Goal: Transaction & Acquisition: Purchase product/service

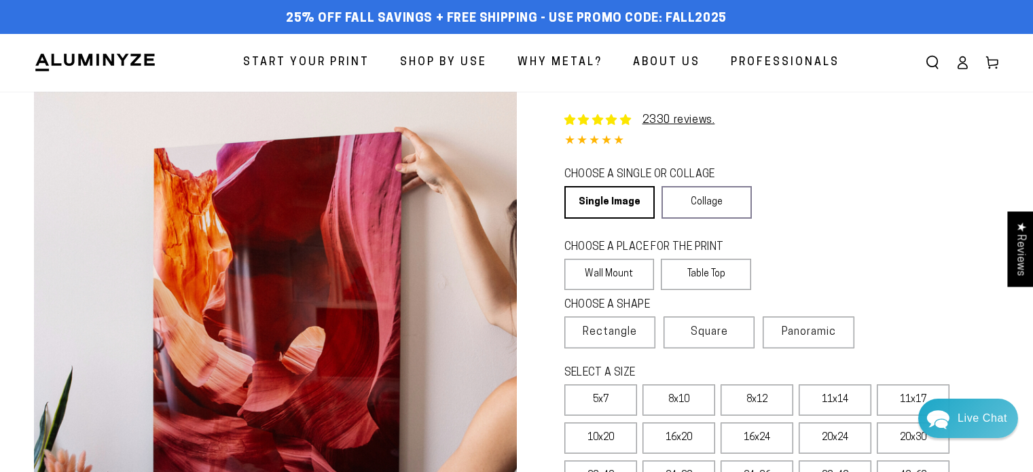
select select "**********"
click at [612, 205] on link "Single Image" at bounding box center [609, 202] width 88 height 33
click at [623, 268] on label "Wall Mount" at bounding box center [610, 274] width 90 height 31
click at [637, 328] on span "Rectangle" at bounding box center [610, 332] width 54 height 16
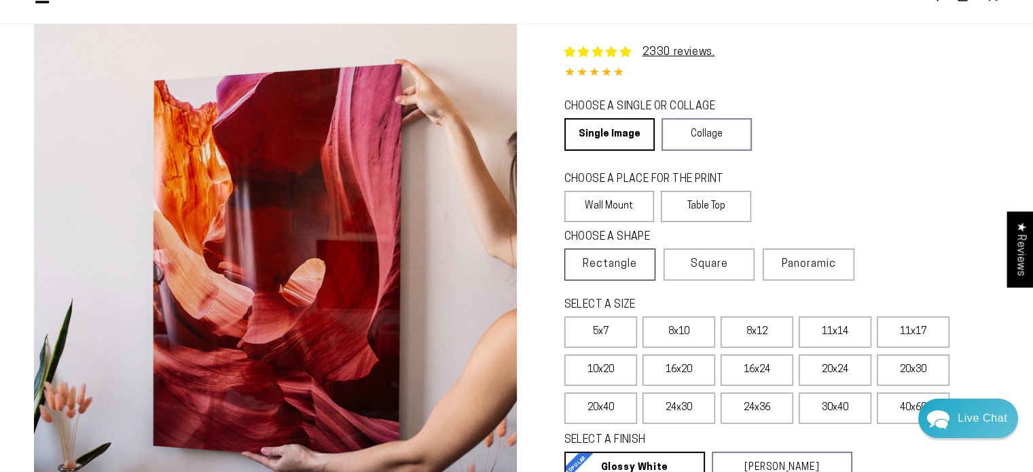
click at [606, 258] on span "Rectangle" at bounding box center [610, 264] width 54 height 16
click at [743, 370] on label "16x24" at bounding box center [757, 370] width 73 height 31
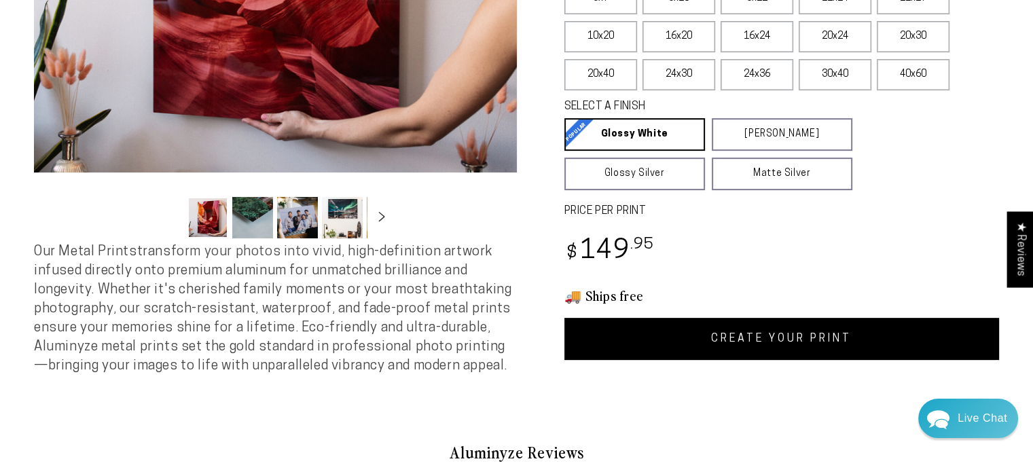
scroll to position [408, 0]
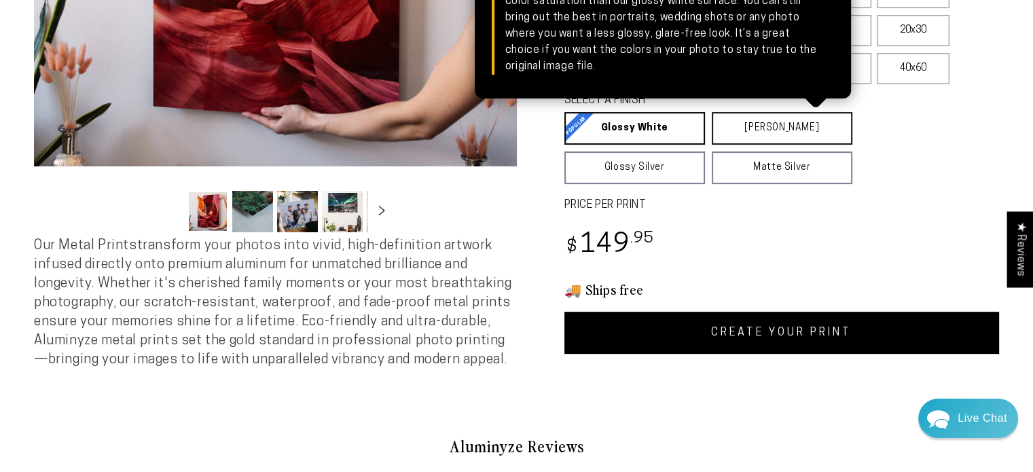
click at [799, 119] on link "[PERSON_NAME] Matte White Our matte white surface offers a flatter tone and sli…" at bounding box center [782, 128] width 141 height 33
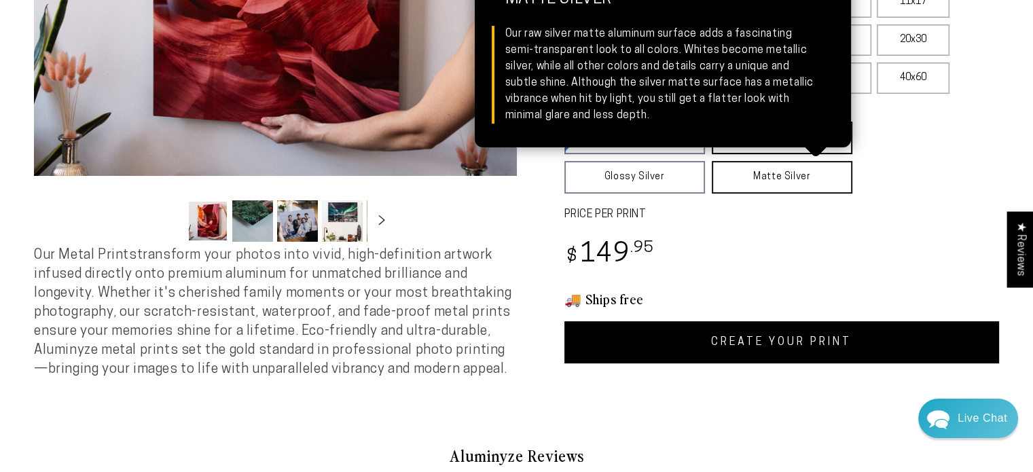
scroll to position [340, 0]
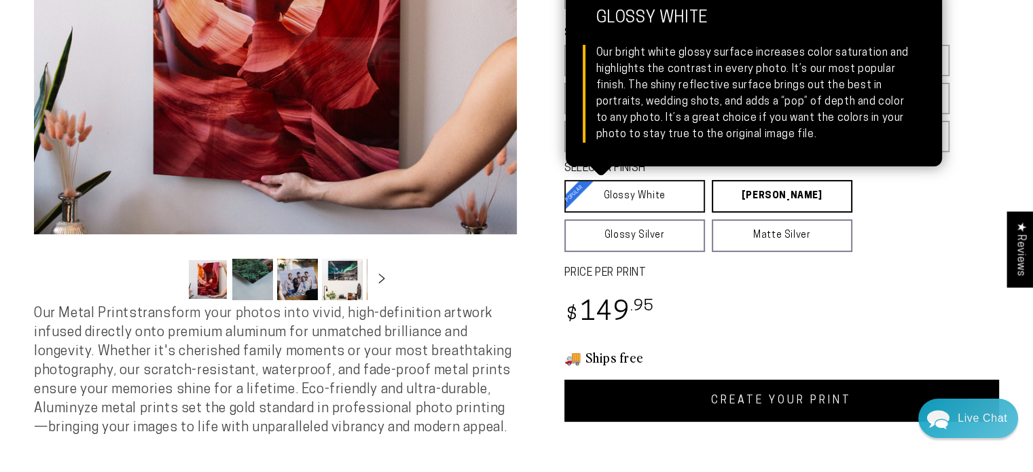
click at [663, 190] on link "Glossy White Glossy White Our bright white glossy surface increases color satur…" at bounding box center [635, 196] width 141 height 33
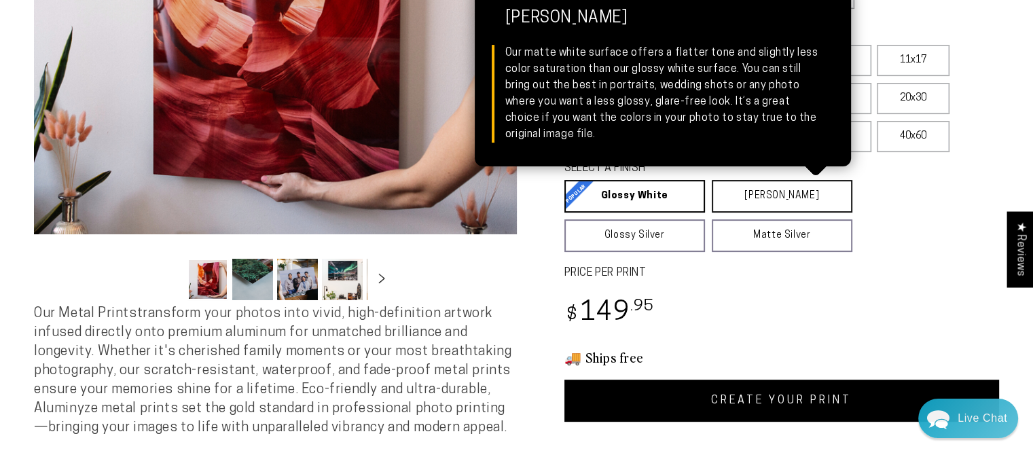
click at [780, 196] on link "[PERSON_NAME] Matte White Our matte white surface offers a flatter tone and sli…" at bounding box center [782, 196] width 141 height 33
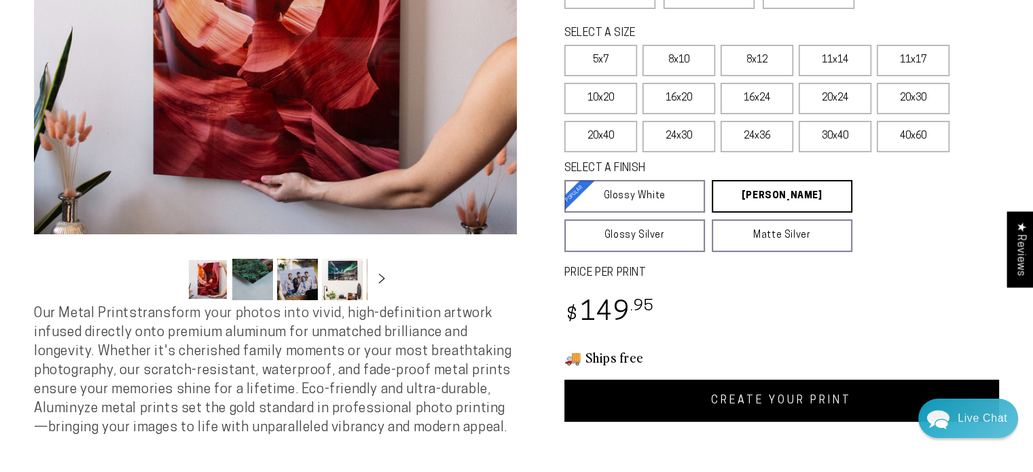
click at [766, 401] on link "CREATE YOUR PRINT" at bounding box center [783, 401] width 436 height 42
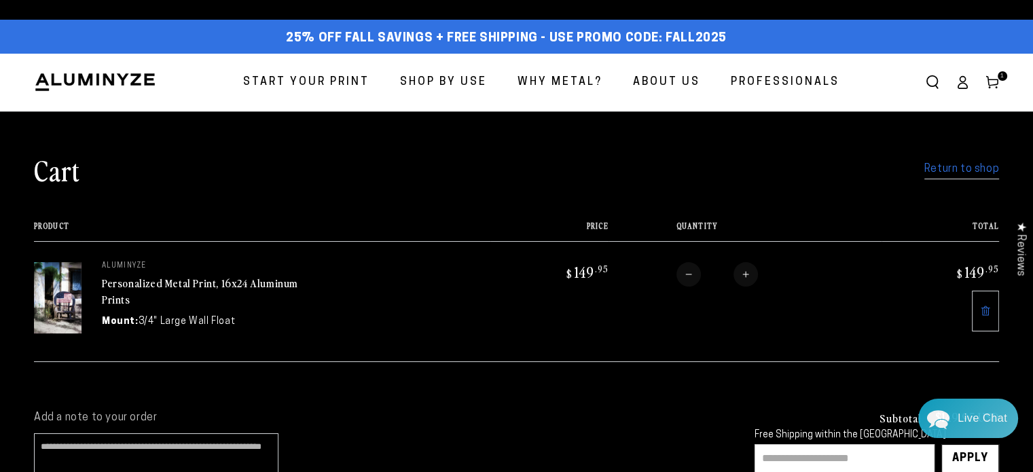
click at [958, 168] on link "Return to shop" at bounding box center [962, 170] width 75 height 20
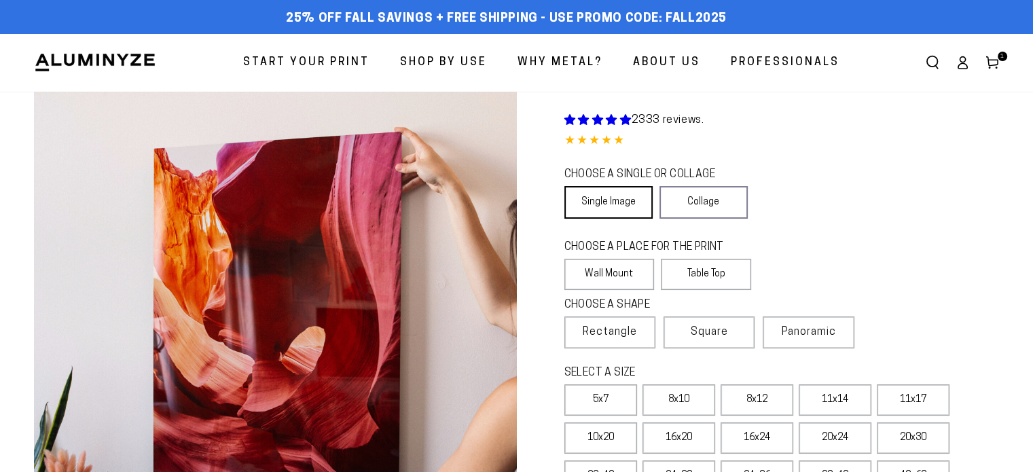
select select "**********"
click at [598, 205] on link "Single Image" at bounding box center [609, 202] width 88 height 33
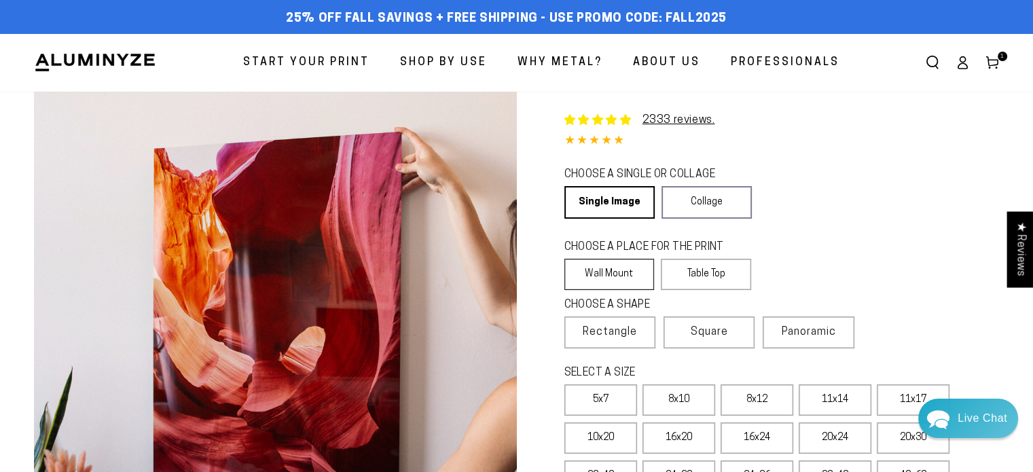
click at [603, 279] on label "Wall Mount" at bounding box center [610, 274] width 90 height 31
click at [612, 332] on span "Rectangle" at bounding box center [610, 332] width 54 height 16
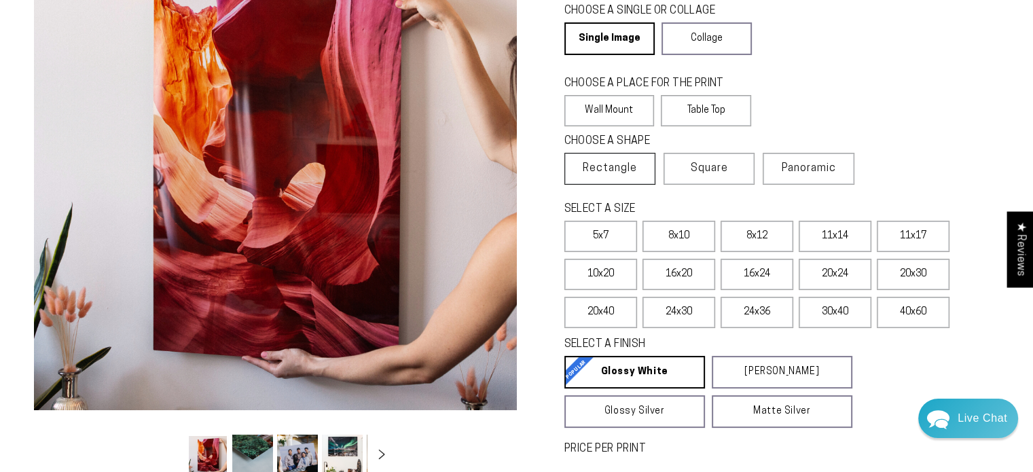
scroll to position [204, 0]
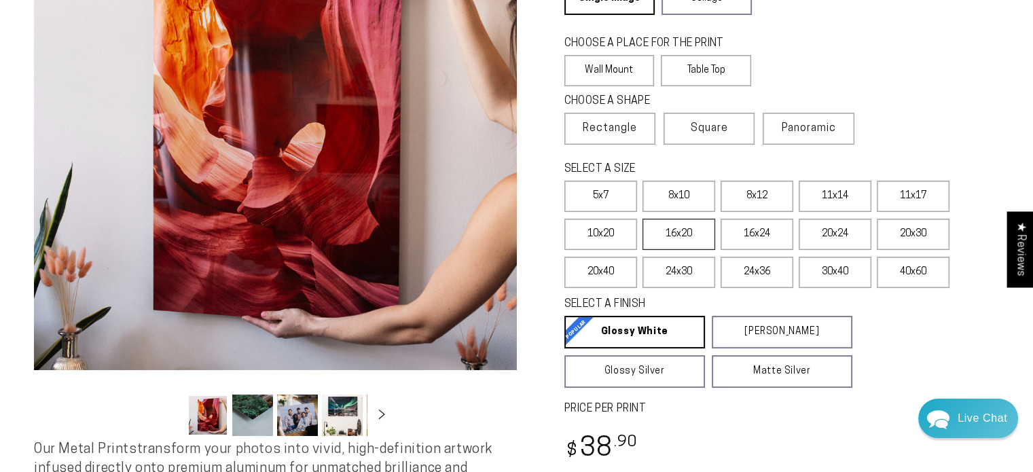
click at [690, 239] on label "16x20" at bounding box center [679, 234] width 73 height 31
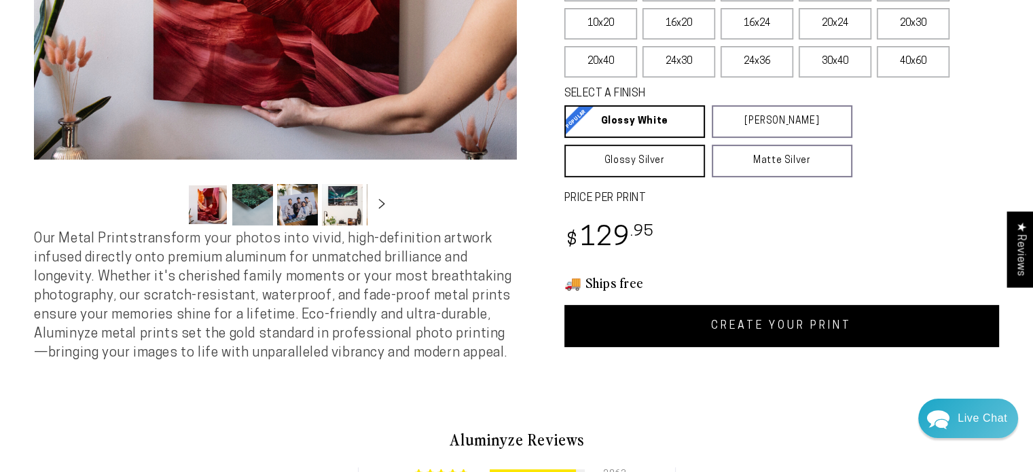
scroll to position [476, 0]
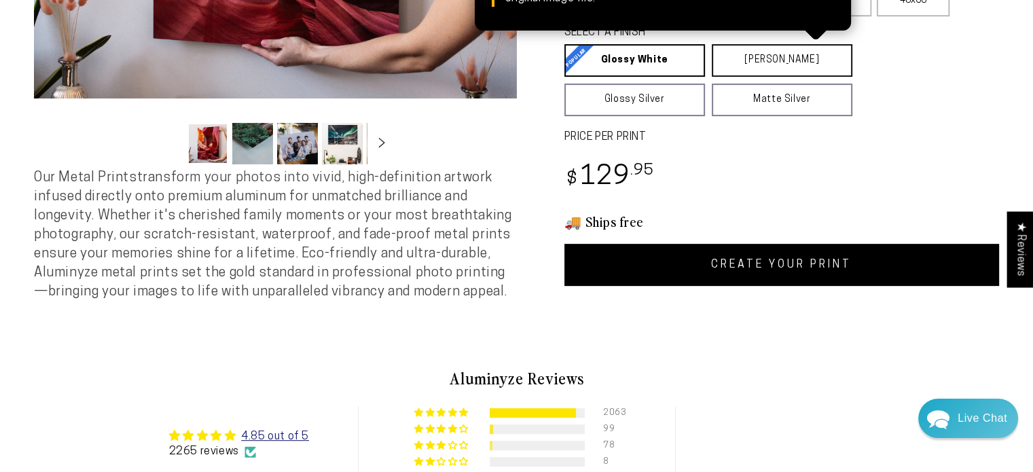
click at [739, 71] on link "Matte White Matte White Our matte white surface offers a flatter tone and sligh…" at bounding box center [782, 60] width 141 height 33
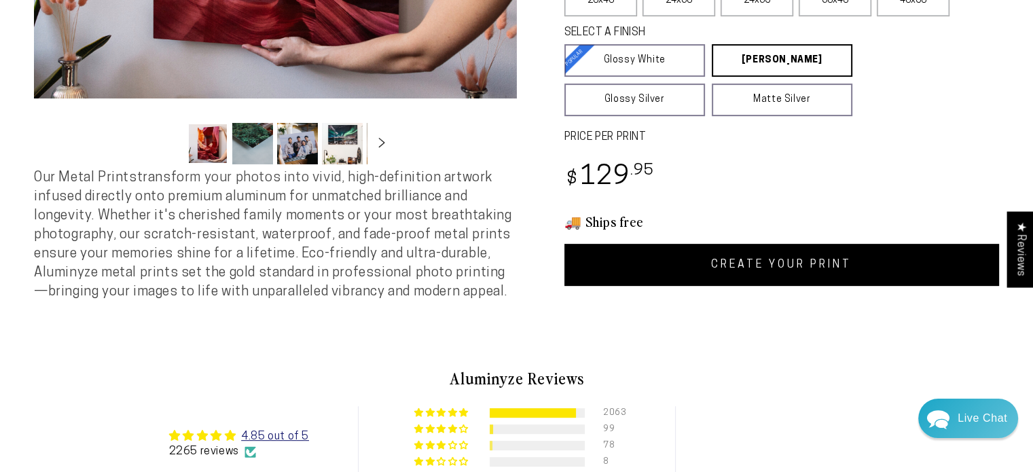
click at [771, 262] on link "CREATE YOUR PRINT" at bounding box center [783, 265] width 436 height 42
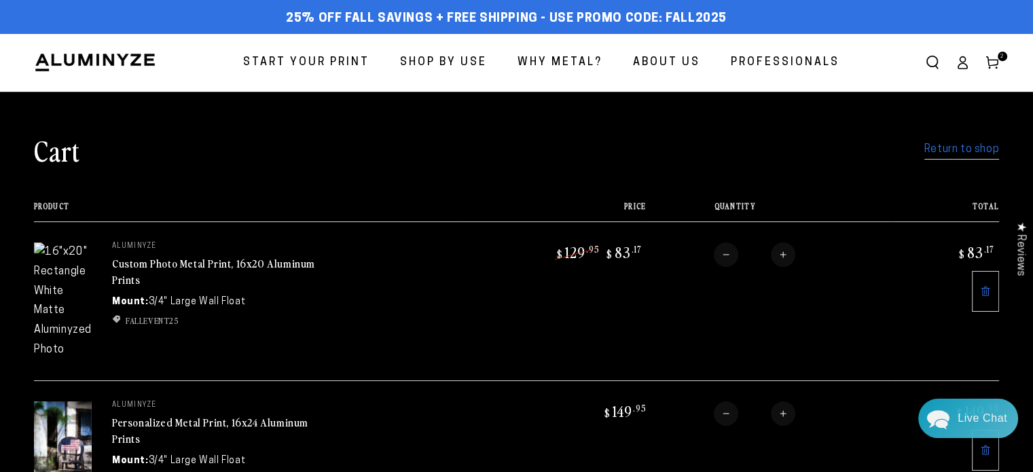
click at [989, 291] on icon at bounding box center [985, 291] width 11 height 11
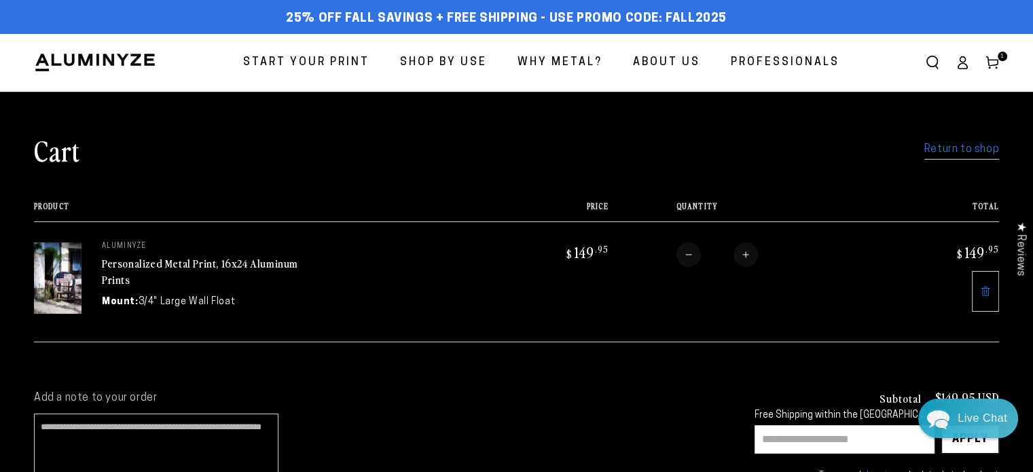
click at [983, 154] on link "Return to shop" at bounding box center [962, 150] width 75 height 20
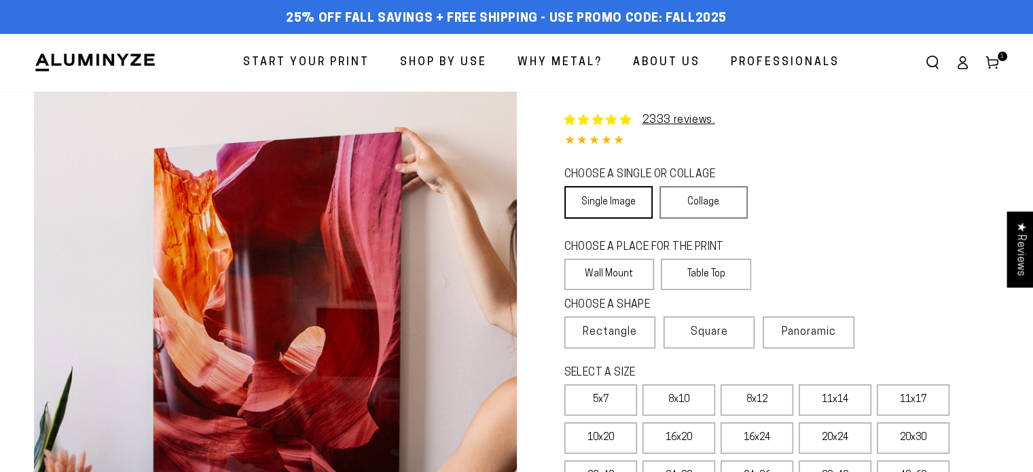
select select "**********"
click at [622, 205] on link "Single Image" at bounding box center [609, 202] width 88 height 33
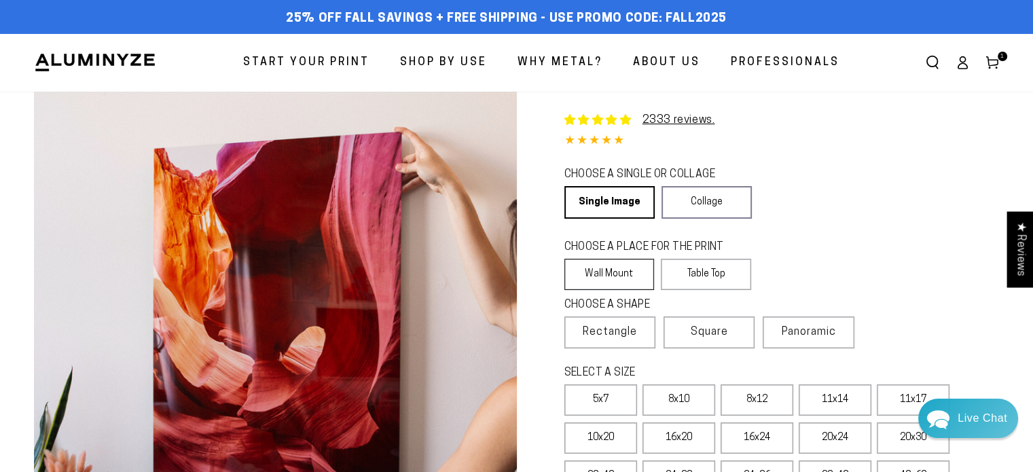
click at [615, 268] on label "Wall Mount" at bounding box center [610, 274] width 90 height 31
click at [613, 328] on span "Rectangle" at bounding box center [610, 332] width 54 height 16
click at [756, 429] on label "16x24" at bounding box center [757, 438] width 73 height 31
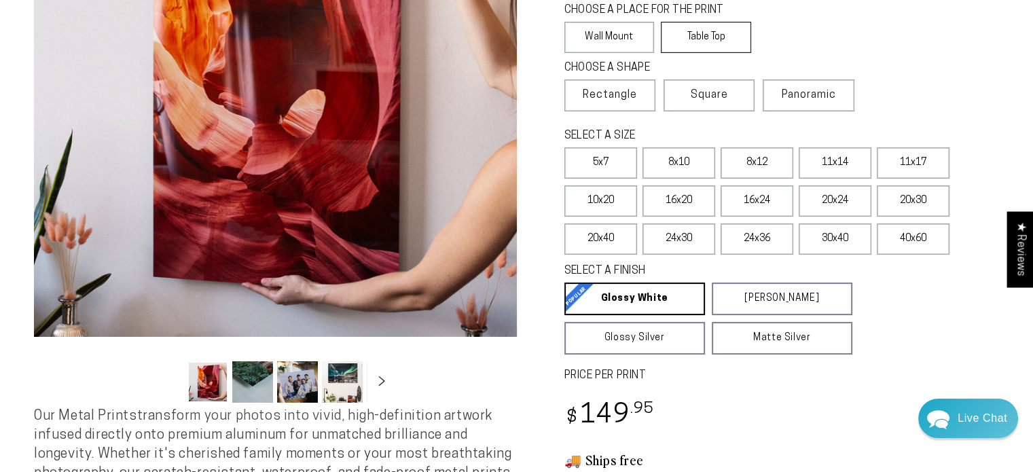
scroll to position [272, 0]
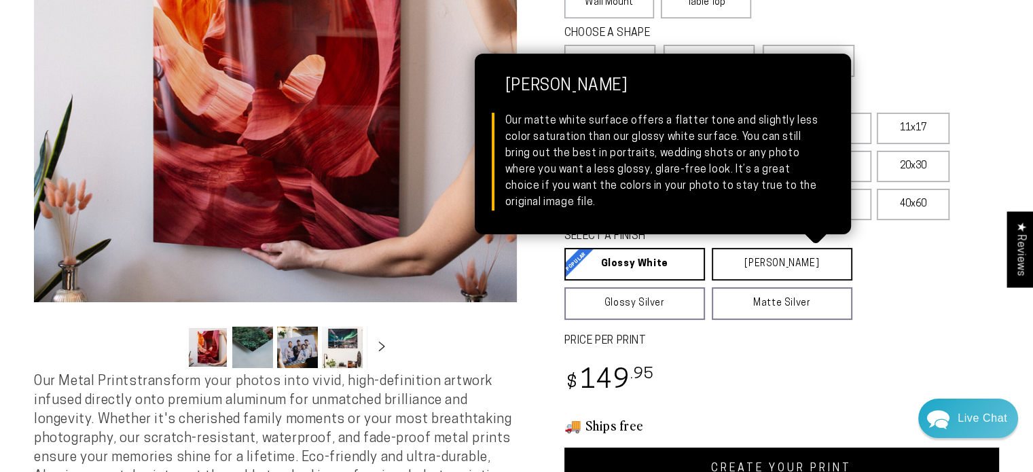
click at [769, 270] on link "Matte White Matte White Our matte white surface offers a flatter tone and sligh…" at bounding box center [782, 264] width 141 height 33
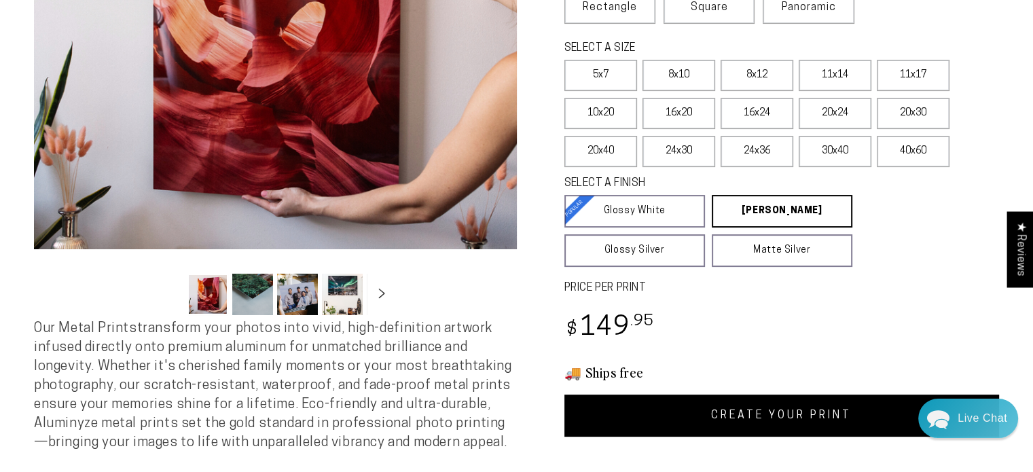
scroll to position [408, 0]
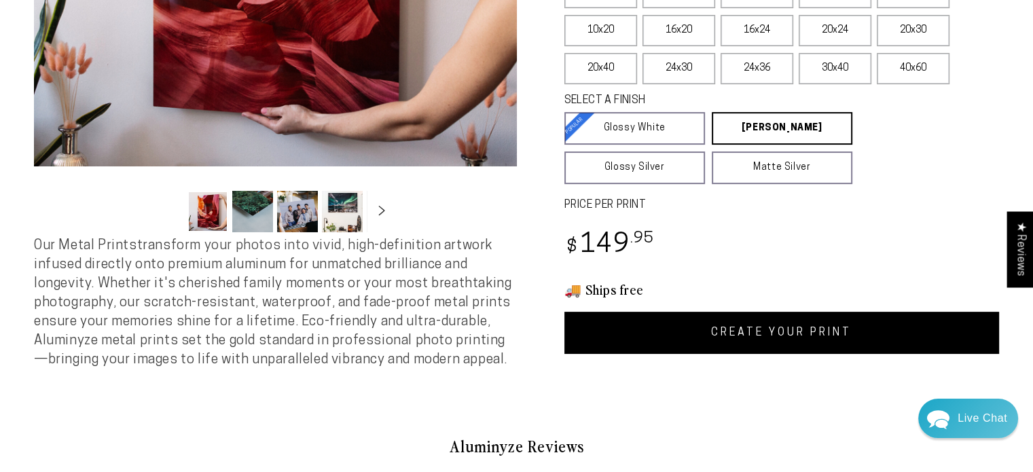
click at [775, 325] on link "CREATE YOUR PRINT" at bounding box center [783, 333] width 436 height 42
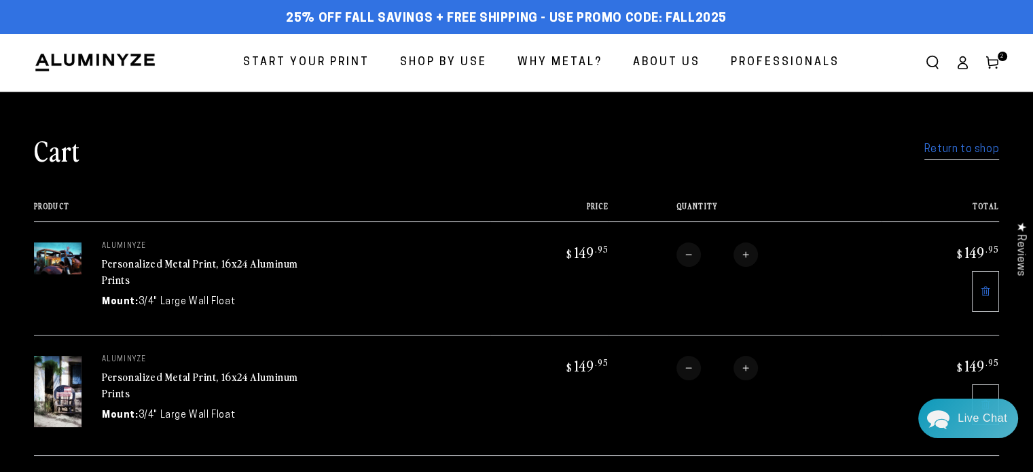
click at [980, 154] on link "Return to shop" at bounding box center [962, 150] width 75 height 20
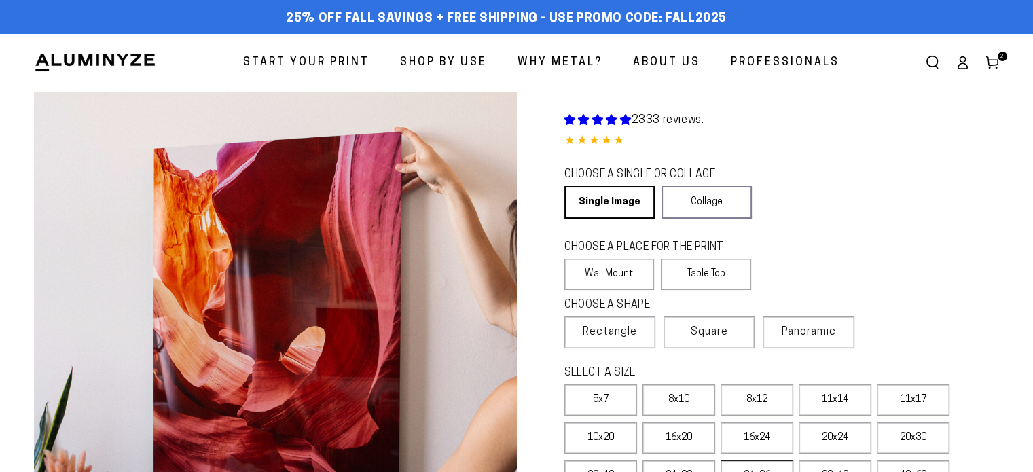
select select "**********"
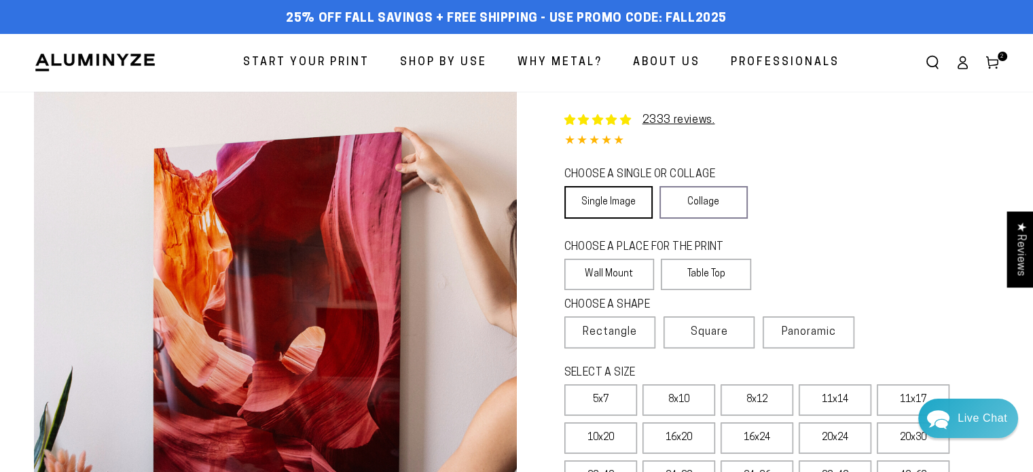
drag, startPoint x: 622, startPoint y: 197, endPoint x: 623, endPoint y: 205, distance: 7.5
click at [622, 198] on link "Single Image" at bounding box center [609, 202] width 88 height 33
click at [621, 270] on label "Wall Mount" at bounding box center [610, 274] width 90 height 31
click at [621, 332] on span "Rectangle" at bounding box center [610, 332] width 54 height 16
click at [660, 434] on label "16x20" at bounding box center [679, 438] width 73 height 31
